Goal: Information Seeking & Learning: Learn about a topic

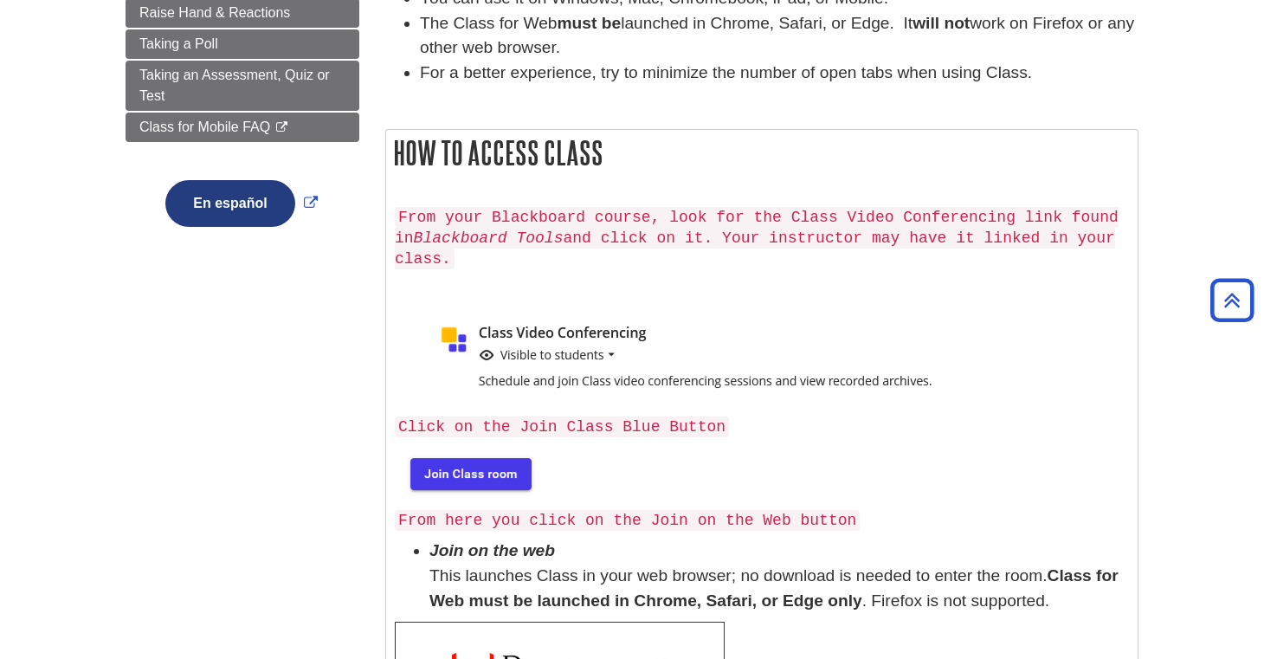
scroll to position [355, 0]
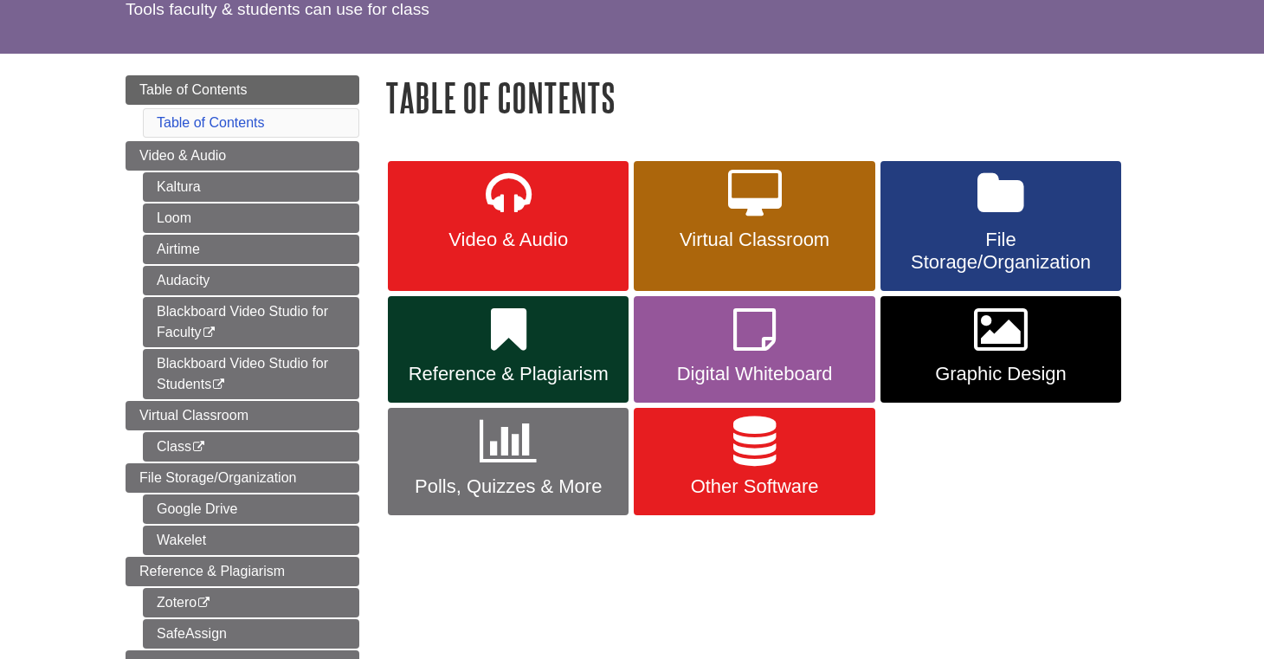
scroll to position [145, 0]
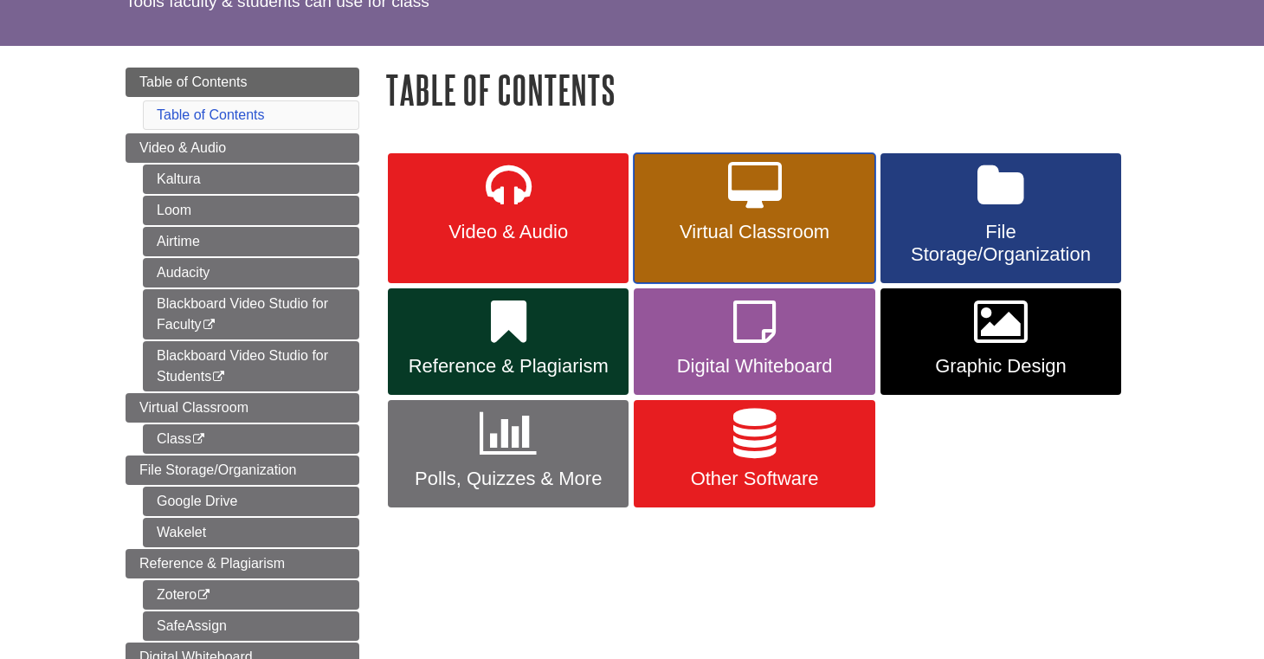
click at [779, 207] on icon at bounding box center [755, 187] width 54 height 50
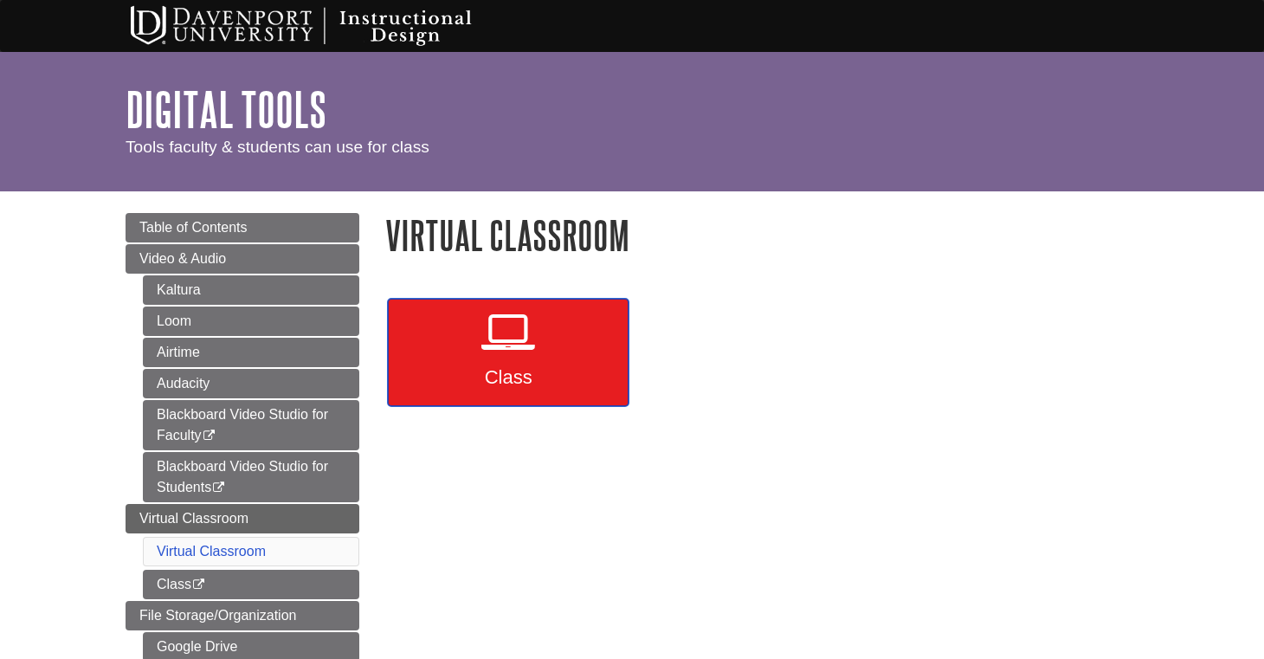
click at [512, 351] on icon at bounding box center [508, 332] width 54 height 50
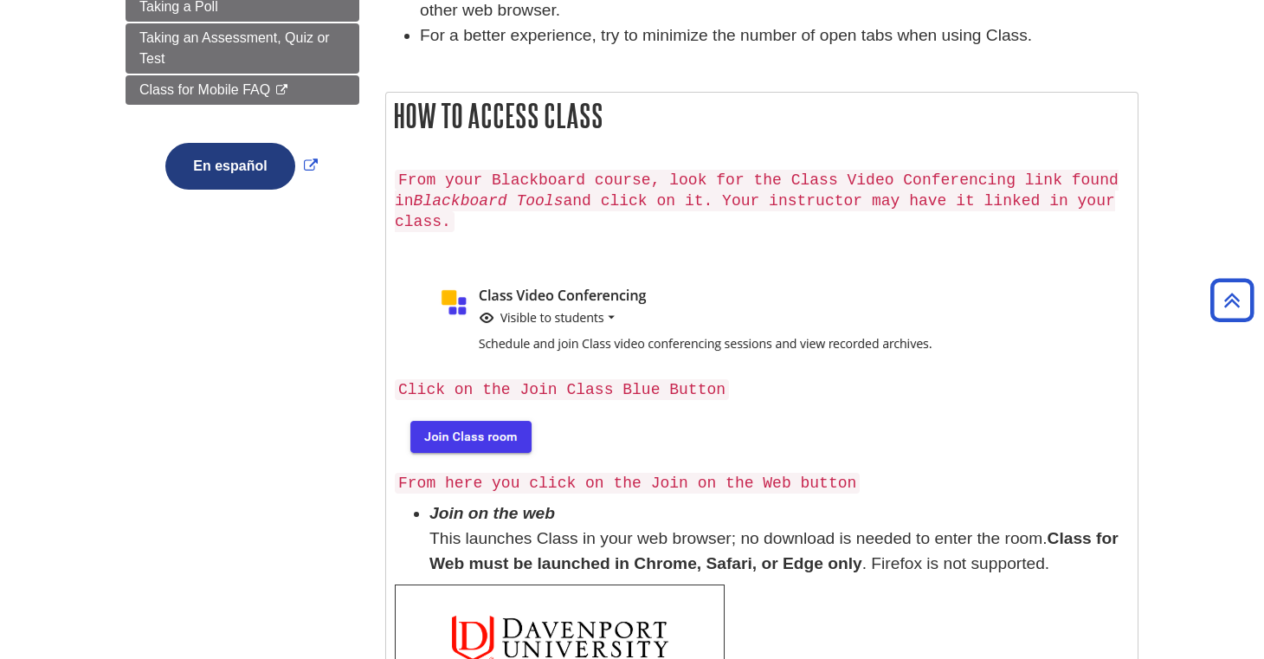
scroll to position [395, 0]
